Goal: Task Accomplishment & Management: Complete application form

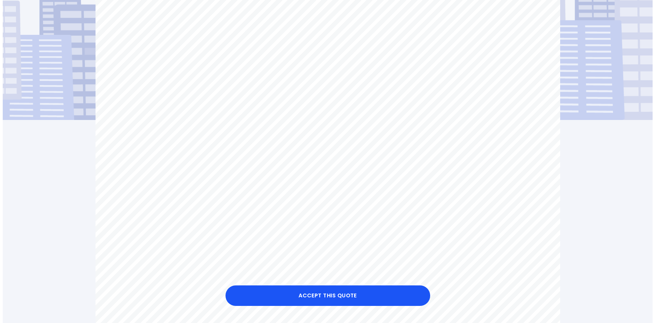
scroll to position [137, 0]
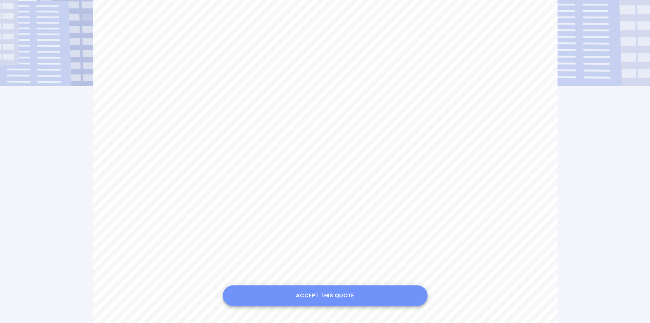
click at [312, 301] on button "Accept this Quote" at bounding box center [325, 295] width 205 height 20
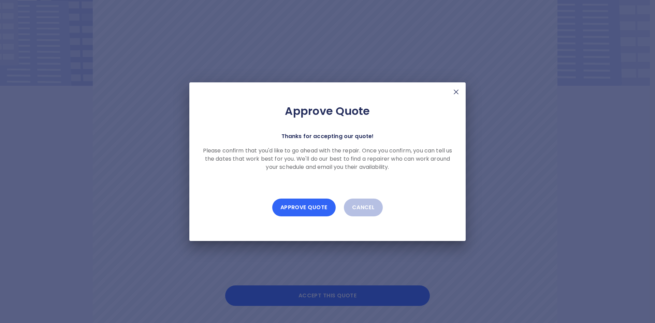
click at [314, 213] on button "Approve Quote" at bounding box center [303, 207] width 63 height 18
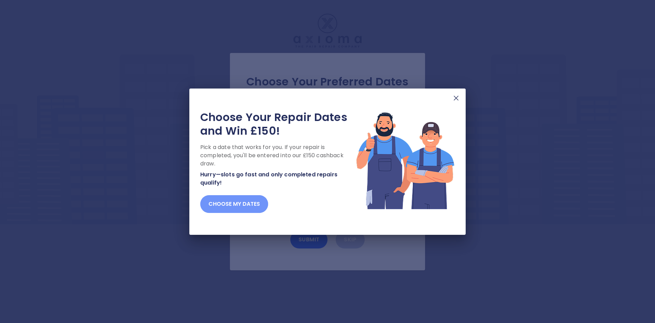
click at [238, 200] on button "Choose my dates" at bounding box center [234, 204] width 68 height 18
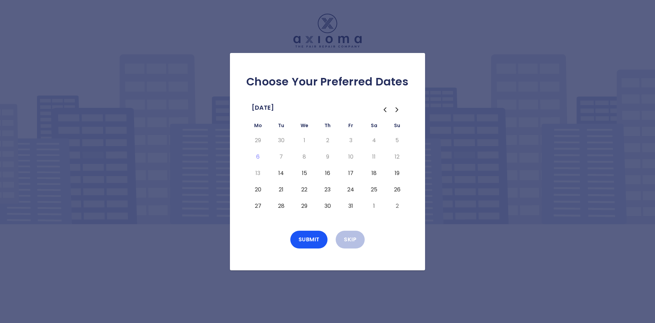
click at [281, 173] on button "14" at bounding box center [281, 173] width 12 height 11
click at [314, 242] on button "Submit" at bounding box center [309, 239] width 38 height 18
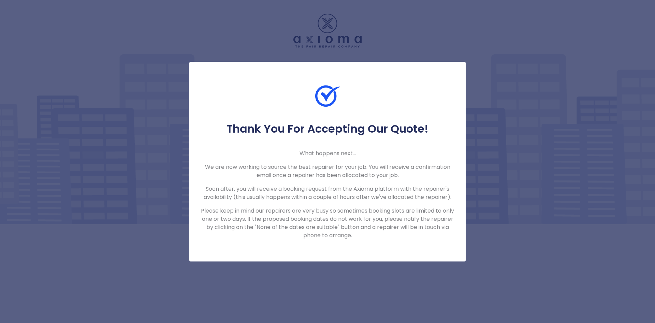
click at [528, 176] on div "Thank You For Accepting Our Quote! What happens next... We are now working to s…" at bounding box center [327, 161] width 655 height 323
